Goal: Check status: Check status

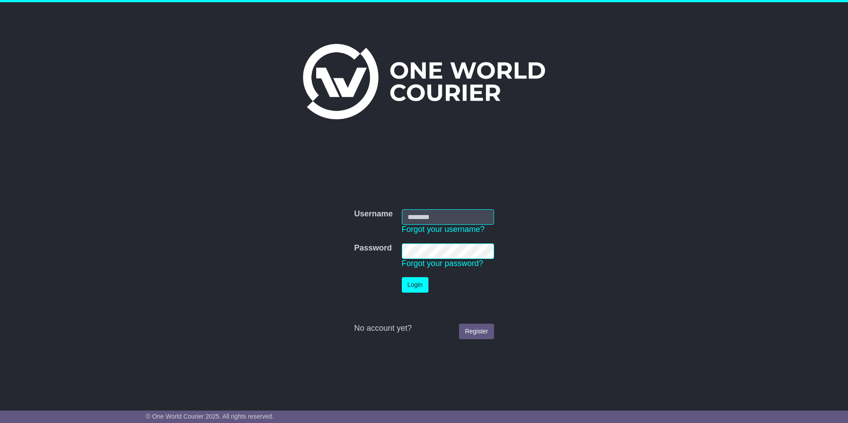
type input "*******"
click at [418, 284] on button "Login" at bounding box center [415, 285] width 27 height 16
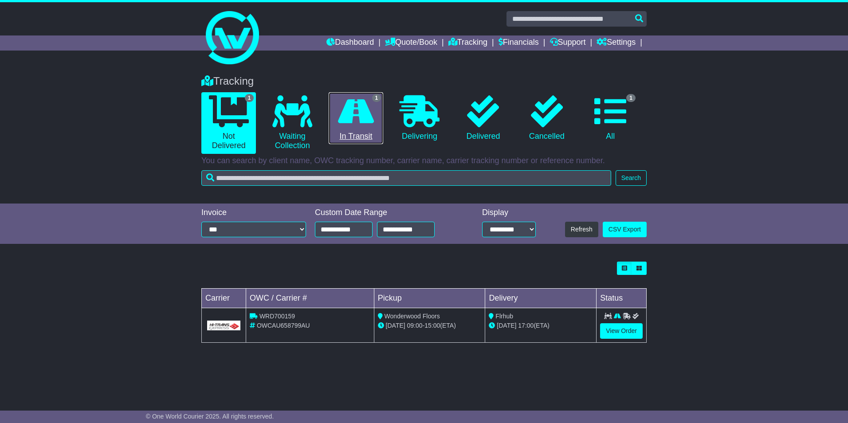
click at [360, 126] on icon at bounding box center [356, 111] width 36 height 32
